Goal: Information Seeking & Learning: Learn about a topic

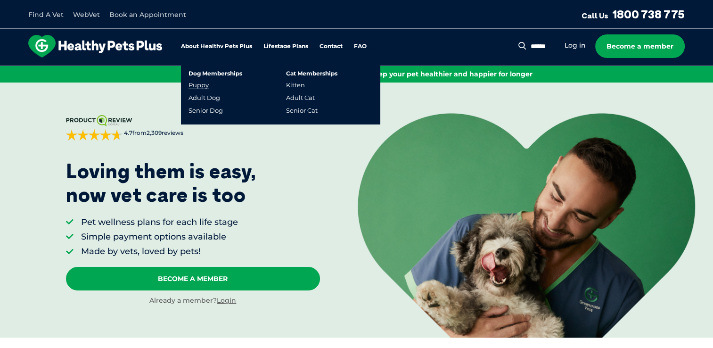
click at [200, 82] on link "Puppy" at bounding box center [199, 85] width 20 height 8
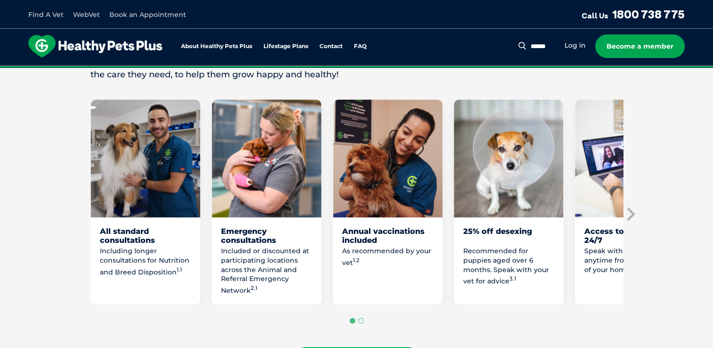
scroll to position [497, 0]
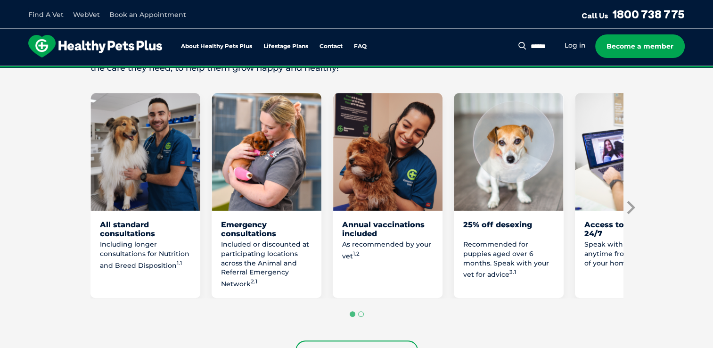
click at [629, 206] on icon "Next slide" at bounding box center [630, 207] width 14 height 14
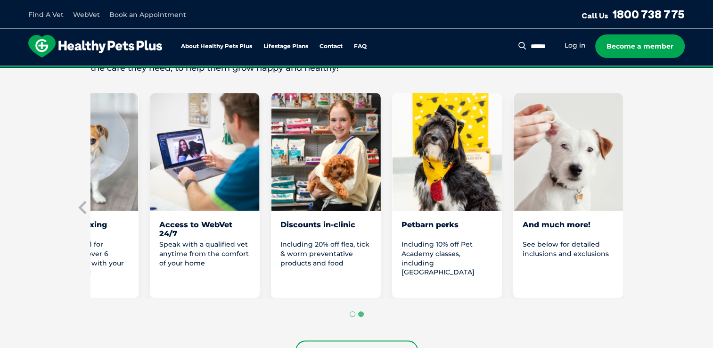
click at [633, 209] on section "Start them off on the right paw with our Healthy Pets Plus Puppy Plan Welcoming…" at bounding box center [356, 164] width 713 height 467
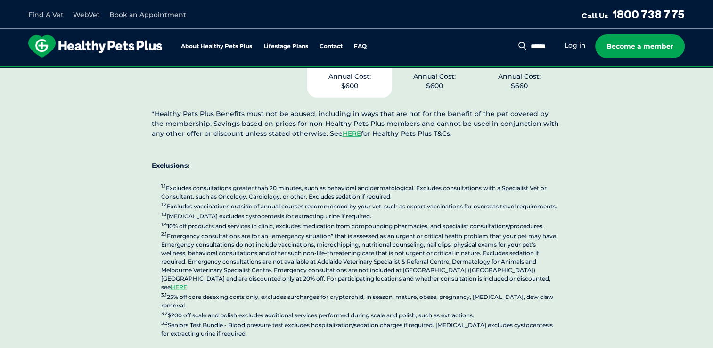
scroll to position [2320, 0]
